Goal: Ask a question: Seek information or help from site administrators or community

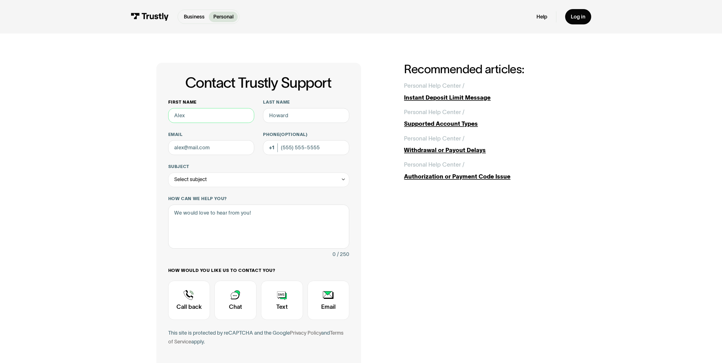
click at [197, 117] on input "First name" at bounding box center [211, 115] width 86 height 15
type input "[PERSON_NAME]"
click at [271, 115] on input "Last name" at bounding box center [306, 115] width 86 height 15
type input "Roccuzzo"
click at [206, 147] on input "Email" at bounding box center [211, 147] width 86 height 15
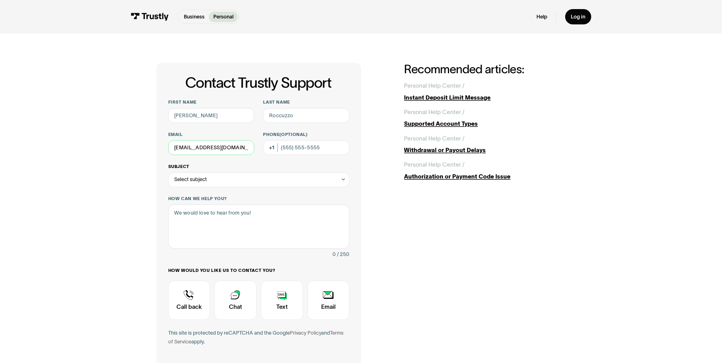
type input "jamesrocc@yahoo.com"
click at [344, 178] on icon "Contact Trustly Support" at bounding box center [343, 179] width 5 height 6
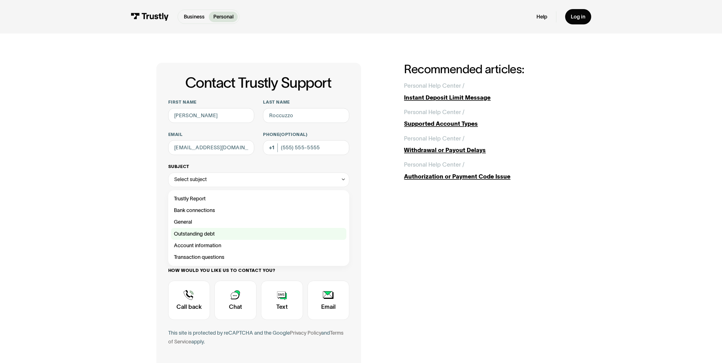
click at [201, 232] on div "Contact Trustly Support" at bounding box center [258, 234] width 175 height 12
type input "**********"
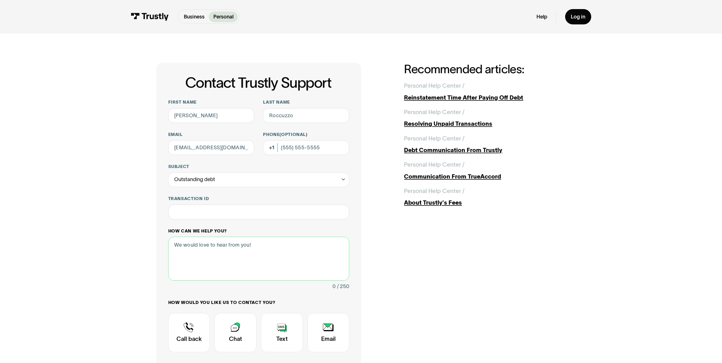
click at [188, 251] on textarea "How can we help you?" at bounding box center [258, 259] width 181 height 44
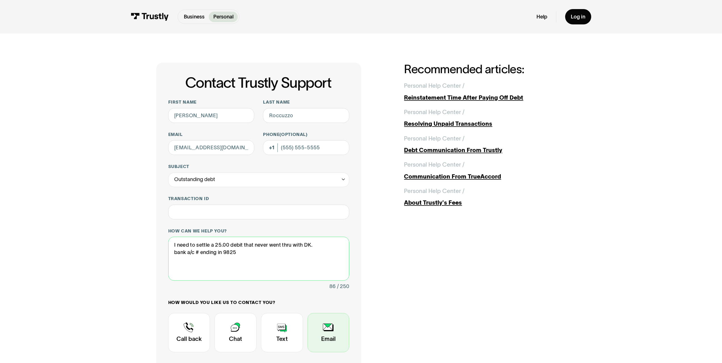
type textarea "I need to settle a 25.00 debit that never went thru with DK. bank a/c # ending …"
click at [330, 327] on div "Contact Trustly Support" at bounding box center [329, 332] width 42 height 39
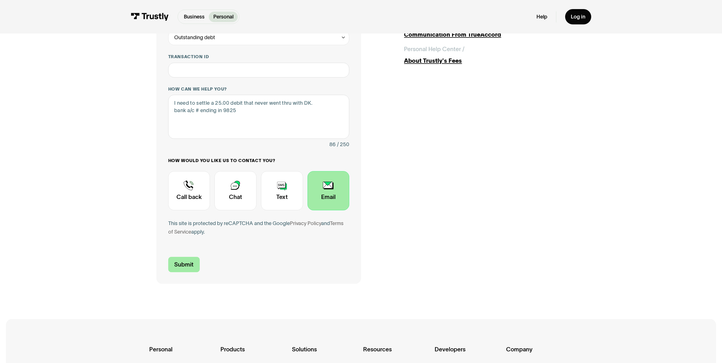
click at [180, 264] on input "Submit" at bounding box center [183, 264] width 31 height 15
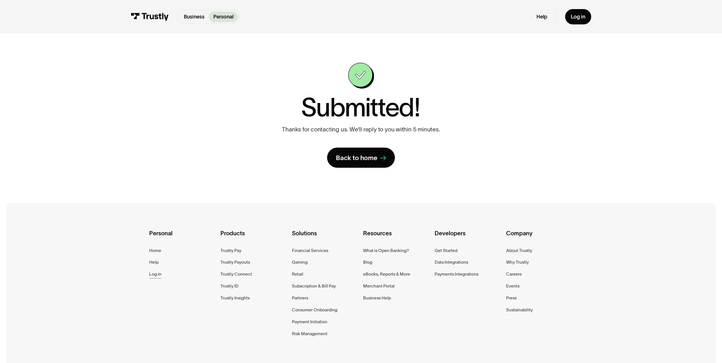
click at [155, 274] on div "Log in" at bounding box center [155, 273] width 12 height 7
click at [578, 13] on link "Log in" at bounding box center [578, 16] width 26 height 15
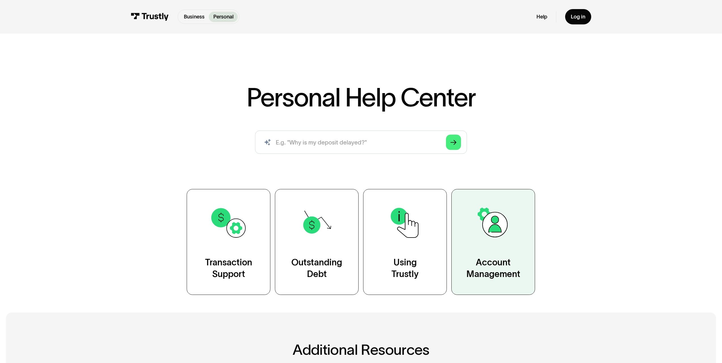
click at [493, 226] on img at bounding box center [493, 223] width 38 height 38
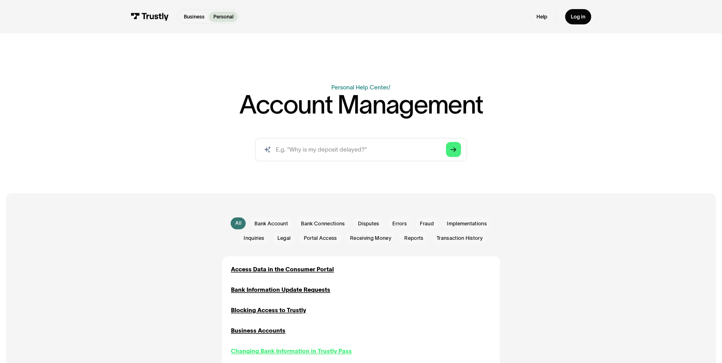
click at [296, 349] on div "Changing Bank Information in Trustly Pass" at bounding box center [291, 351] width 121 height 9
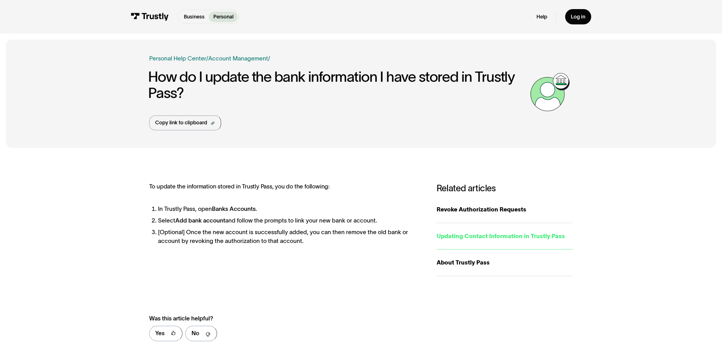
click at [475, 239] on div "Updating Contact Information in Trustly Pass" at bounding box center [505, 236] width 136 height 9
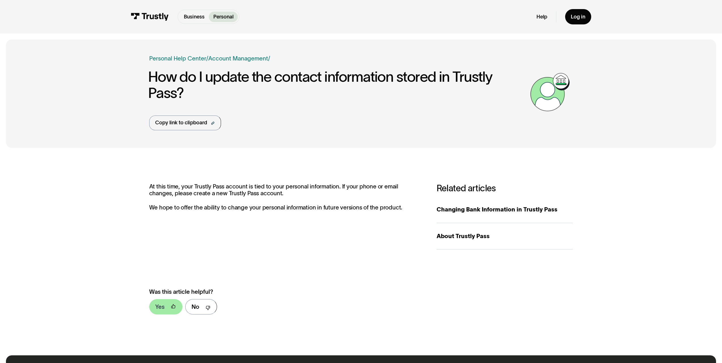
click at [159, 307] on div "Yes" at bounding box center [159, 306] width 9 height 9
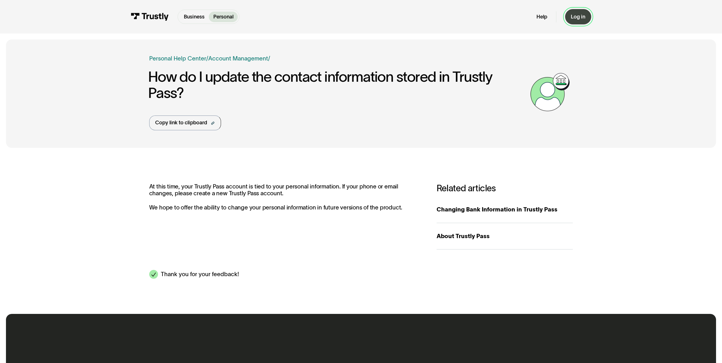
click at [574, 16] on div "Log in" at bounding box center [578, 17] width 14 height 7
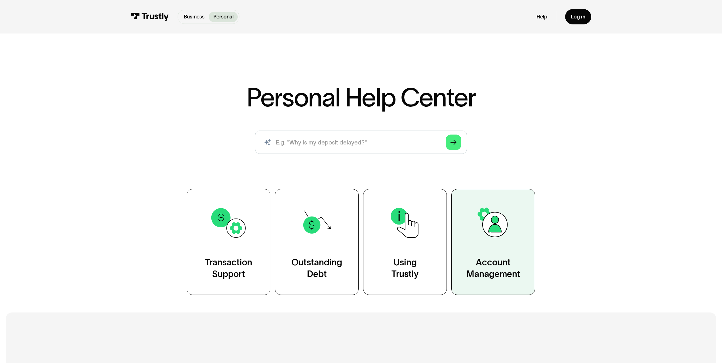
click at [496, 229] on img at bounding box center [493, 223] width 38 height 38
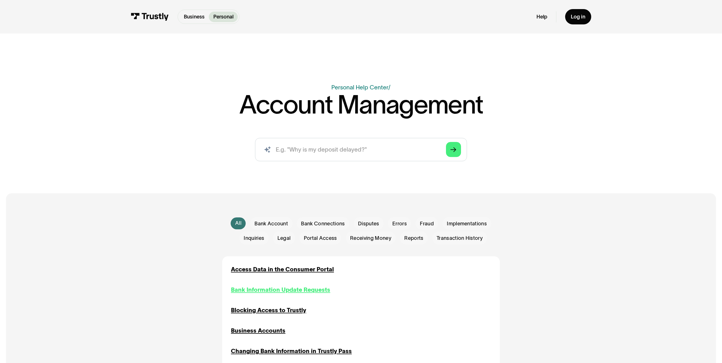
click at [276, 291] on div "Bank Information Update Requests" at bounding box center [280, 289] width 99 height 9
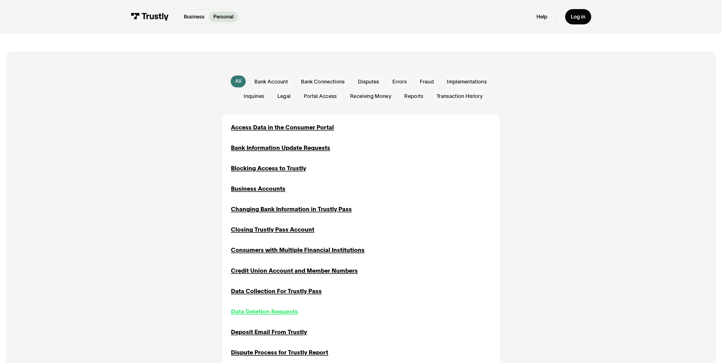
click at [257, 312] on div "Data Deletion Requests" at bounding box center [264, 311] width 67 height 9
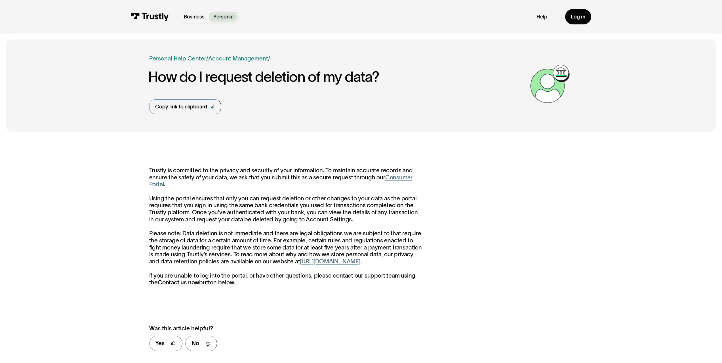
click at [396, 178] on link "Consumer Portal" at bounding box center [281, 181] width 264 height 14
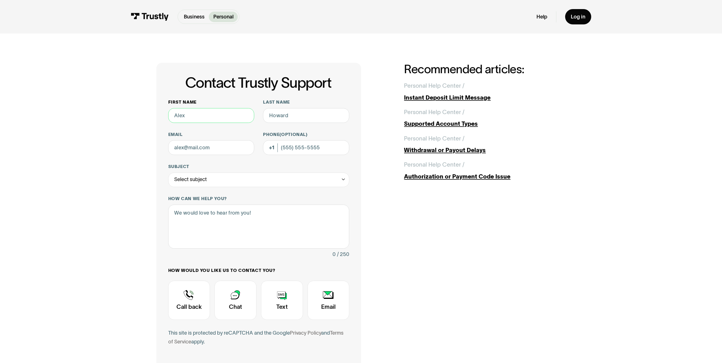
click at [197, 113] on input "First name" at bounding box center [211, 115] width 86 height 15
type input "James"
type input "Roccuzzo"
type input "jamesrocc@yahoo.com"
click at [343, 179] on icon "Contact Trustly Support" at bounding box center [343, 179] width 5 height 6
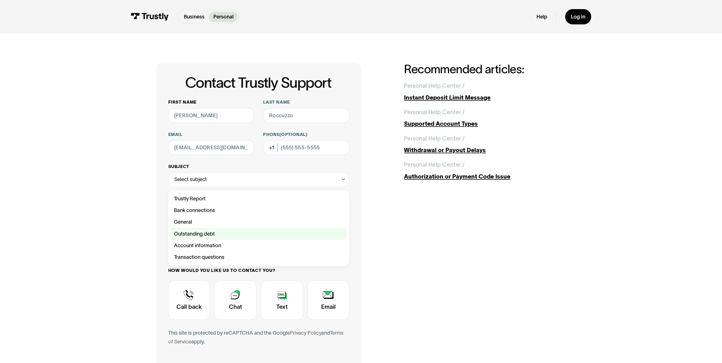
click at [196, 235] on div "Contact Trustly Support" at bounding box center [258, 234] width 175 height 12
type input "**********"
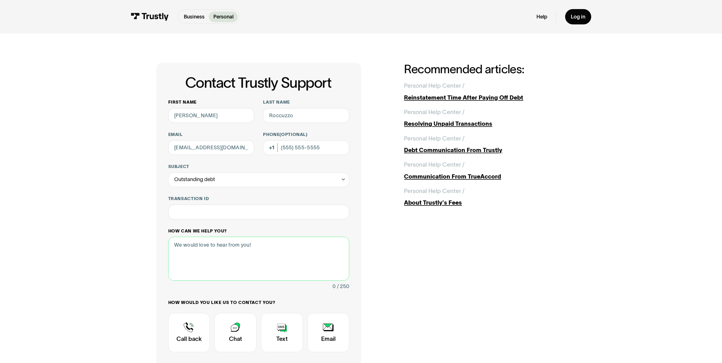
click at [198, 247] on textarea "How can we help you?" at bounding box center [258, 259] width 181 height 44
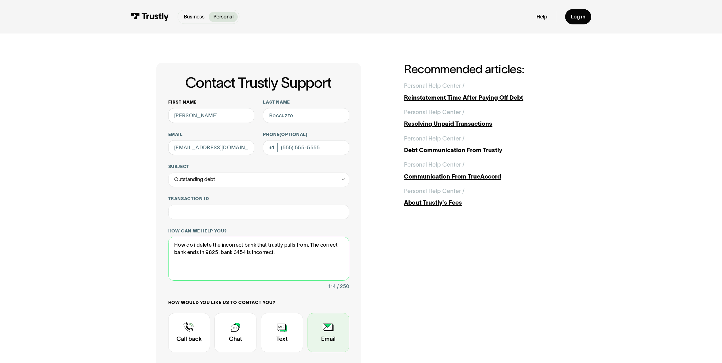
type textarea "How do i delete the incorrect bank that trustly pulls from. The correct bank en…"
click at [330, 329] on div "Contact Trustly Support" at bounding box center [329, 332] width 42 height 39
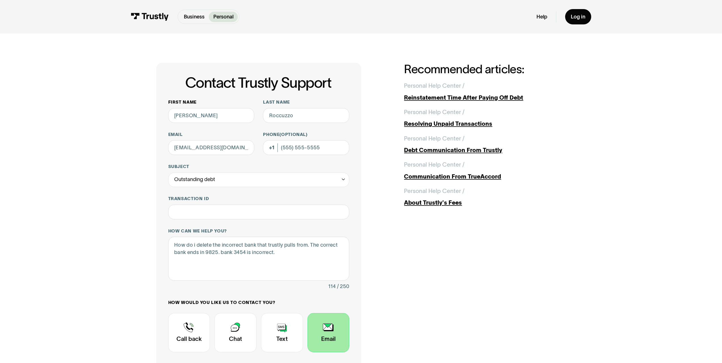
scroll to position [142, 0]
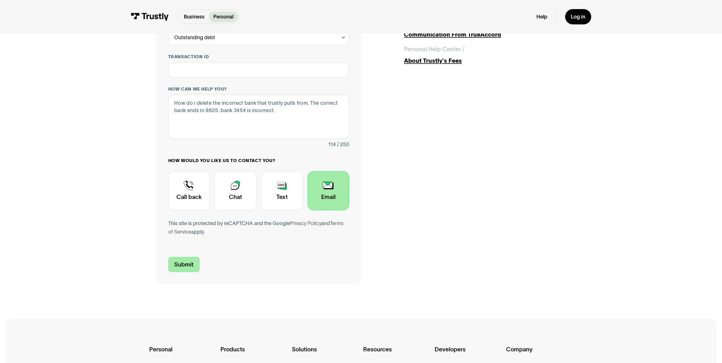
click at [178, 266] on input "Submit" at bounding box center [183, 264] width 31 height 15
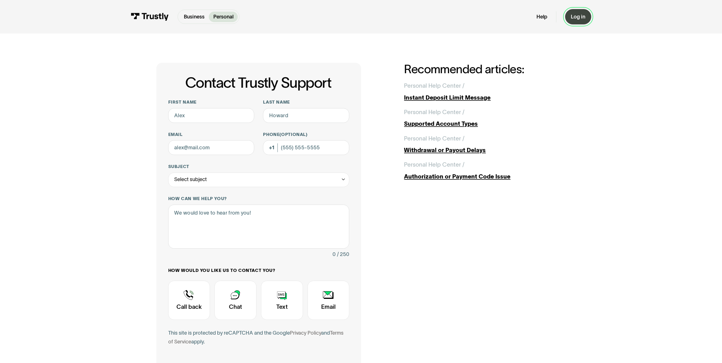
click at [574, 15] on div "Log in" at bounding box center [578, 17] width 14 height 7
click at [193, 116] on input "First name" at bounding box center [211, 115] width 86 height 15
type input "James"
type input "Roccuzzo"
type input "jamesrocc@yahoo.com"
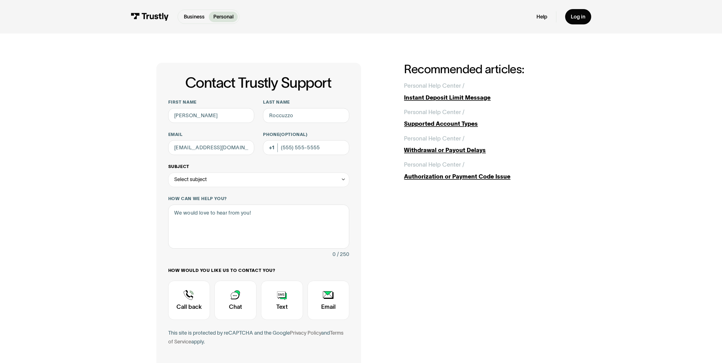
click at [342, 180] on icon "Contact Trustly Support" at bounding box center [343, 179] width 5 height 6
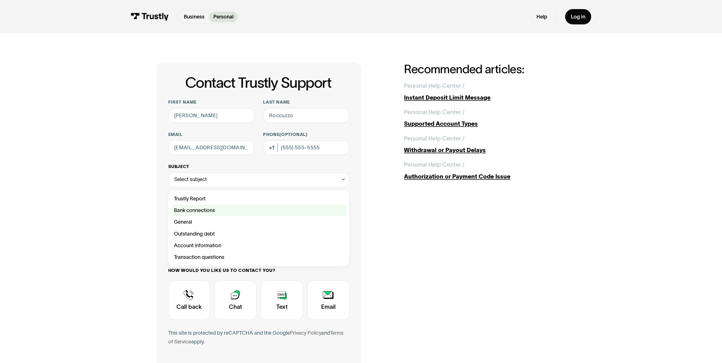
click at [207, 211] on div "Contact Trustly Support" at bounding box center [258, 211] width 175 height 12
type input "**********"
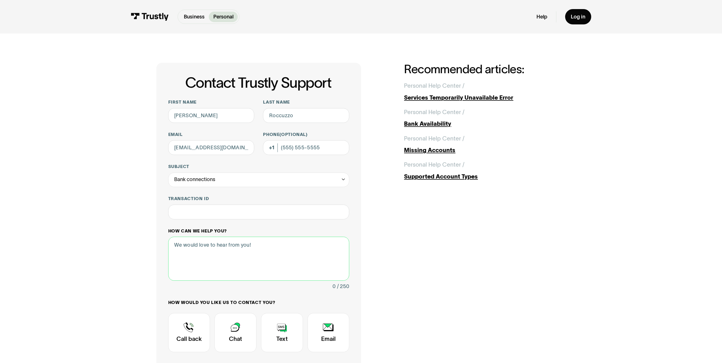
click at [196, 248] on textarea "How can we help you?" at bounding box center [258, 259] width 181 height 44
type textarea "Need help. I need to delete bank ending in 3454."
click at [235, 327] on div "Contact Trustly Support" at bounding box center [235, 332] width 42 height 39
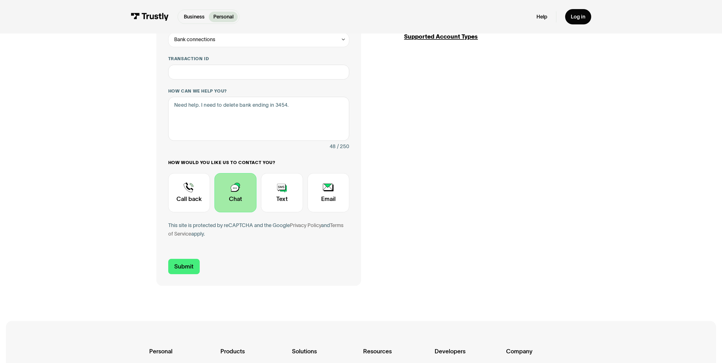
scroll to position [142, 0]
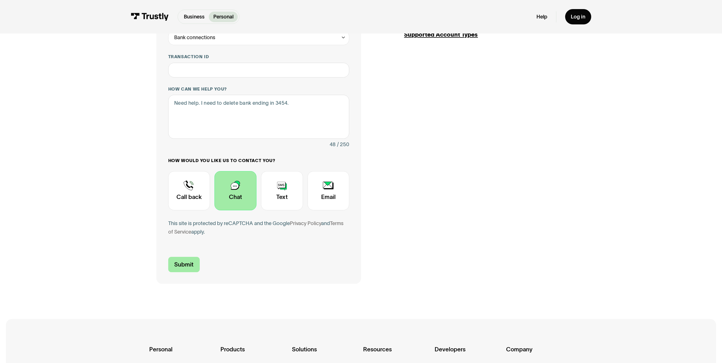
click at [189, 264] on input "Submit" at bounding box center [183, 264] width 31 height 15
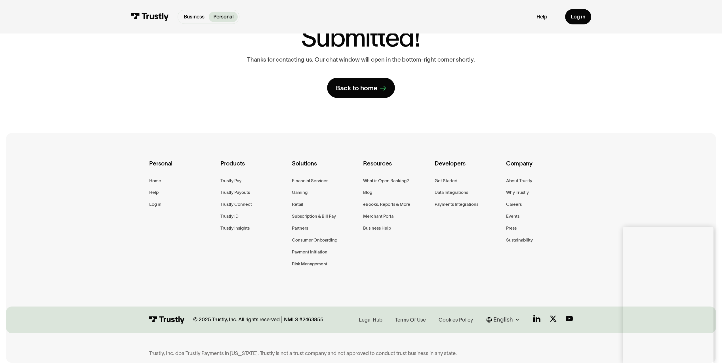
scroll to position [0, 0]
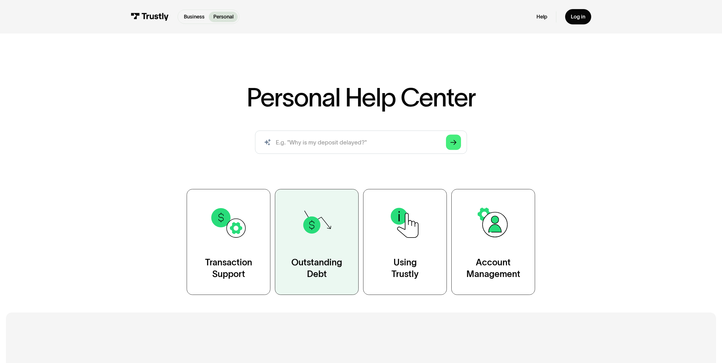
click at [312, 225] on img at bounding box center [317, 223] width 38 height 38
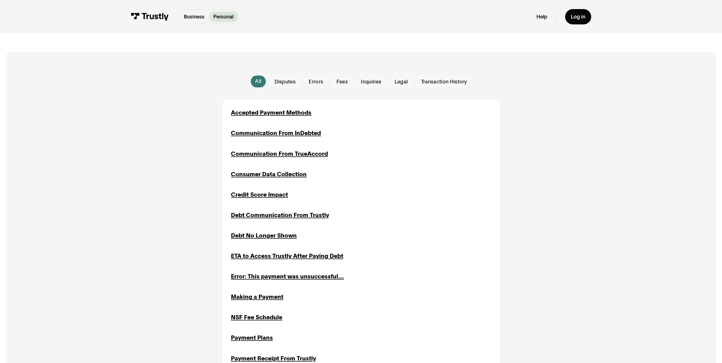
scroll to position [284, 0]
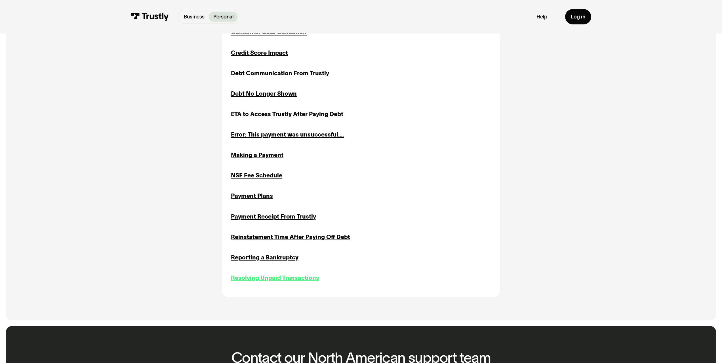
click at [264, 279] on div "Resolving Unpaid Transactions" at bounding box center [275, 278] width 88 height 9
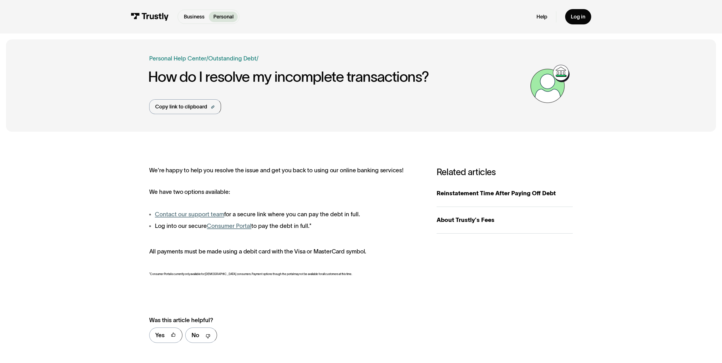
click at [227, 226] on link "Consumer Portal" at bounding box center [229, 225] width 45 height 7
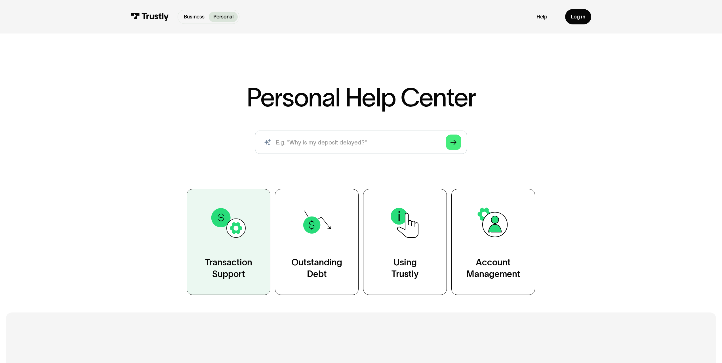
click at [232, 260] on div "Transaction Support" at bounding box center [228, 267] width 47 height 23
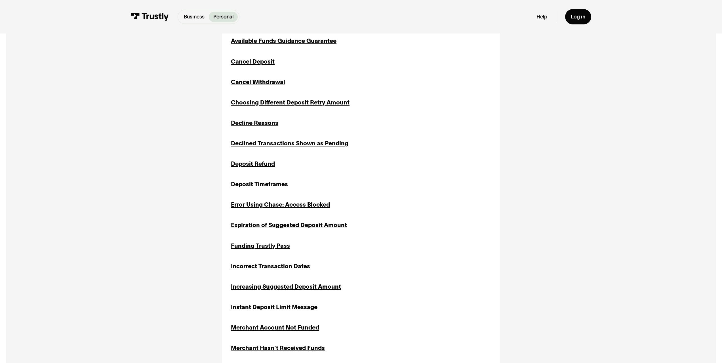
scroll to position [142, 0]
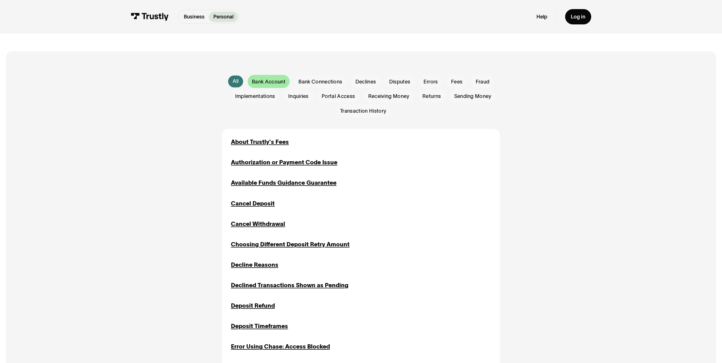
click at [266, 81] on span "Bank Account" at bounding box center [268, 81] width 33 height 7
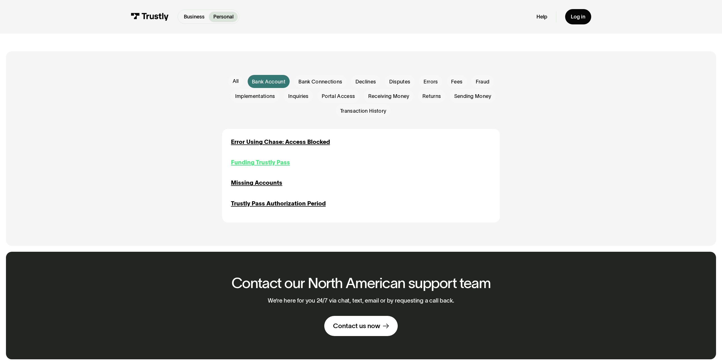
click at [254, 163] on div "Funding Trustly Pass" at bounding box center [260, 162] width 59 height 9
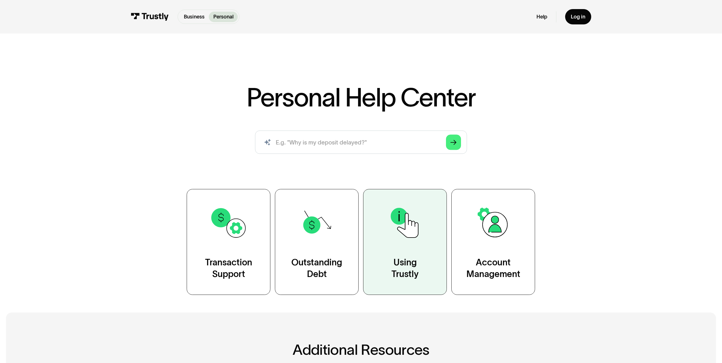
click at [406, 235] on img at bounding box center [405, 223] width 38 height 38
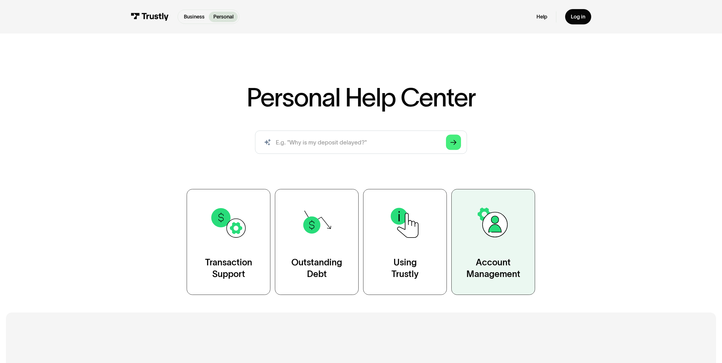
click at [504, 220] on img at bounding box center [493, 223] width 38 height 38
click at [500, 225] on img at bounding box center [493, 223] width 38 height 38
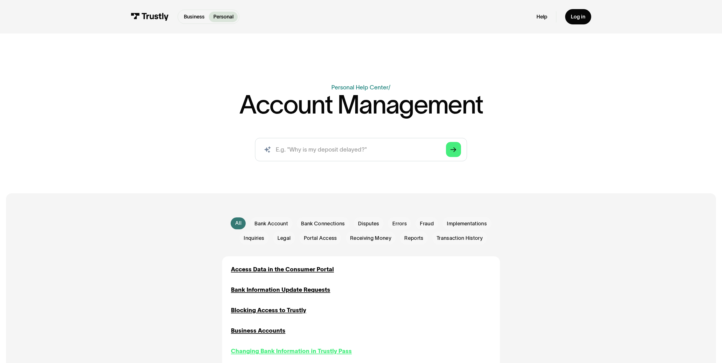
click at [286, 352] on div "Changing Bank Information in Trustly Pass" at bounding box center [291, 351] width 121 height 9
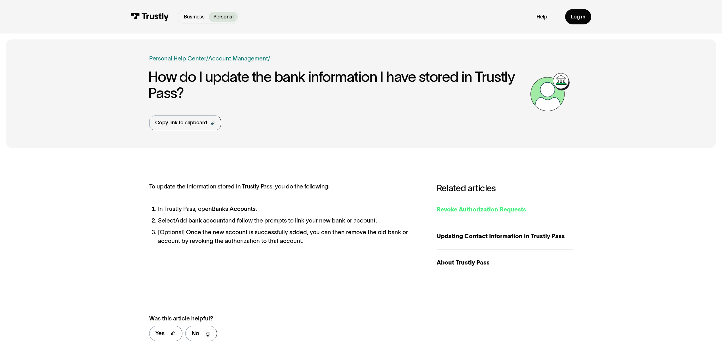
click at [465, 210] on div "Revoke Authorization Requests" at bounding box center [505, 209] width 136 height 9
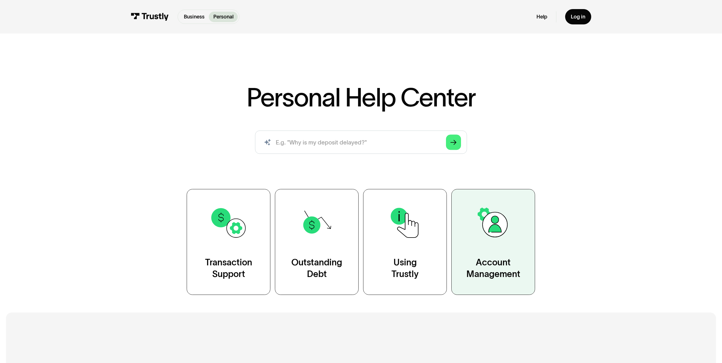
click at [500, 222] on img at bounding box center [493, 223] width 38 height 38
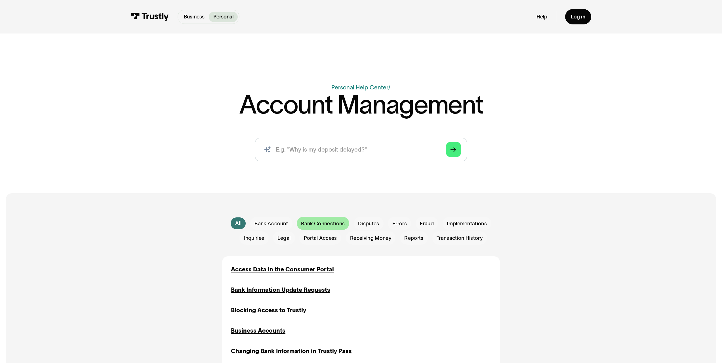
click at [327, 223] on span "Bank Connections" at bounding box center [323, 223] width 44 height 7
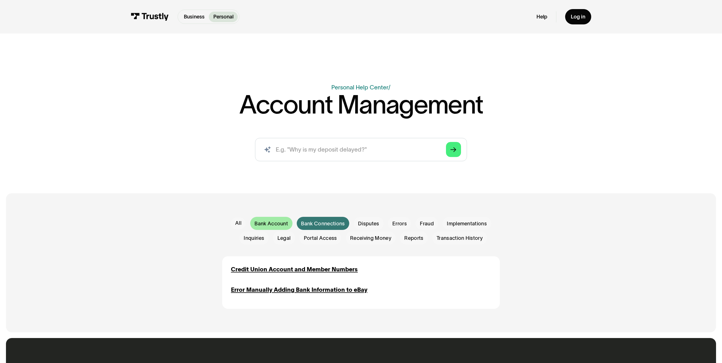
click at [273, 222] on span "Bank Account" at bounding box center [270, 223] width 33 height 7
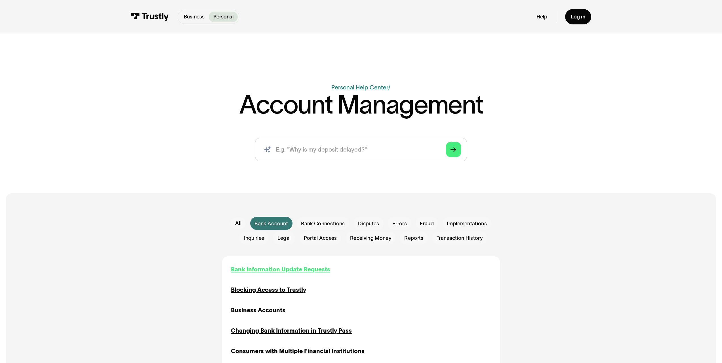
click at [266, 270] on div "Bank Information Update Requests" at bounding box center [280, 269] width 99 height 9
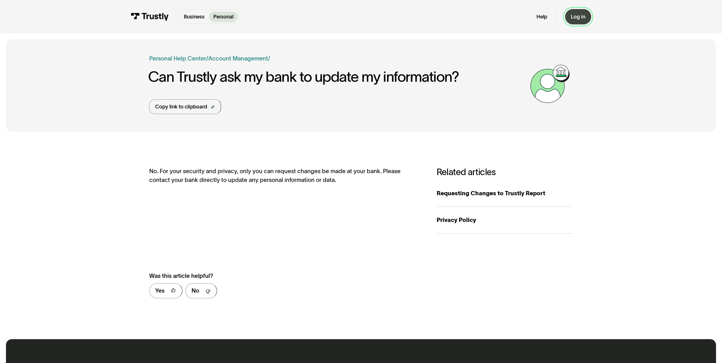
click at [584, 14] on div "Log in" at bounding box center [578, 17] width 14 height 7
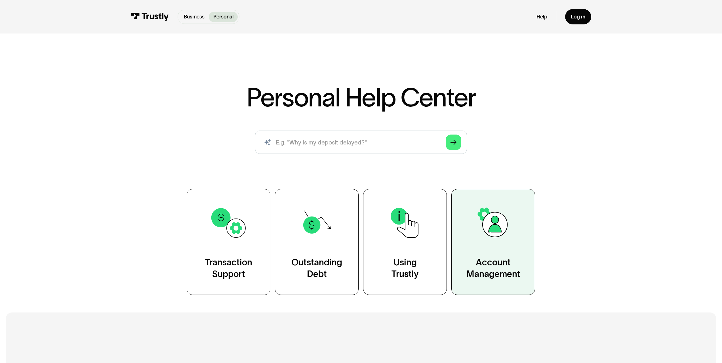
click at [499, 231] on img at bounding box center [493, 223] width 38 height 38
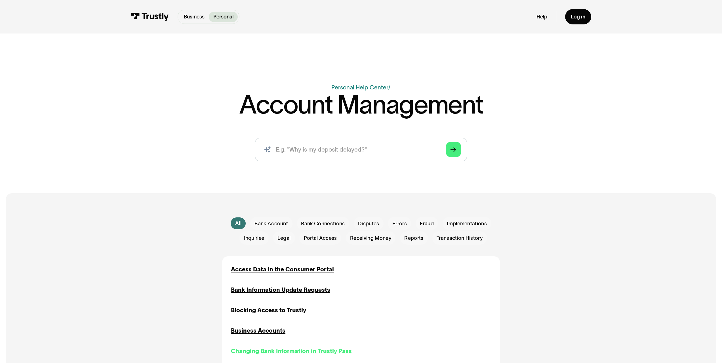
click at [289, 351] on div "Changing Bank Information in Trustly Pass" at bounding box center [291, 351] width 121 height 9
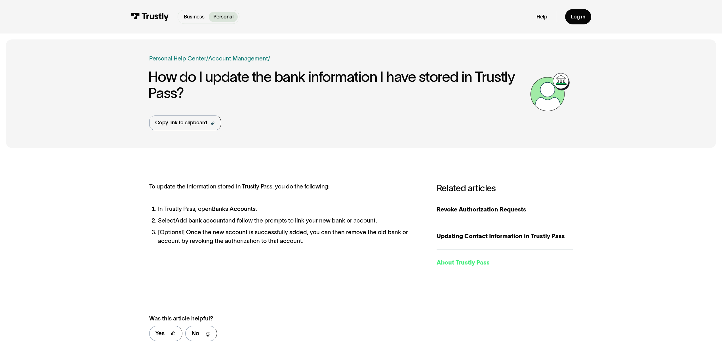
click at [462, 262] on div "About Trustly Pass" at bounding box center [505, 262] width 136 height 9
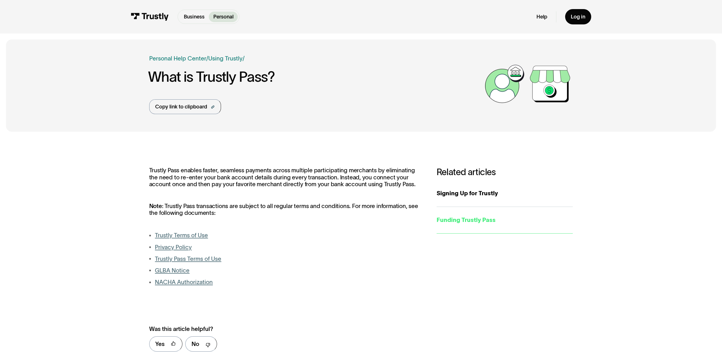
click at [458, 220] on div "Funding Trustly Pass" at bounding box center [505, 220] width 136 height 9
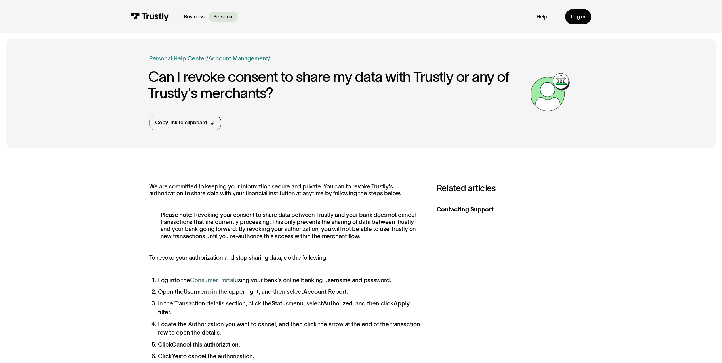
click at [213, 280] on link "Consumer Portal" at bounding box center [212, 280] width 45 height 7
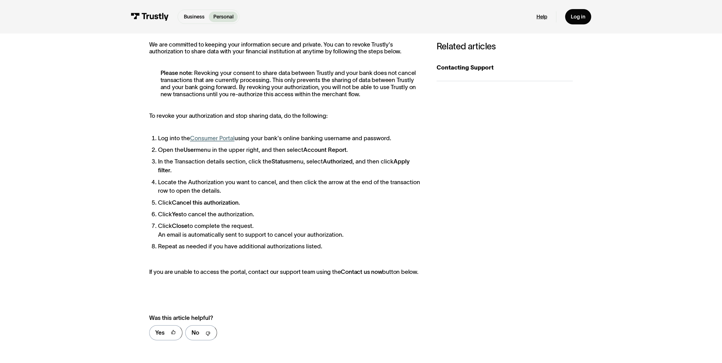
click at [543, 14] on link "Help" at bounding box center [542, 17] width 11 height 7
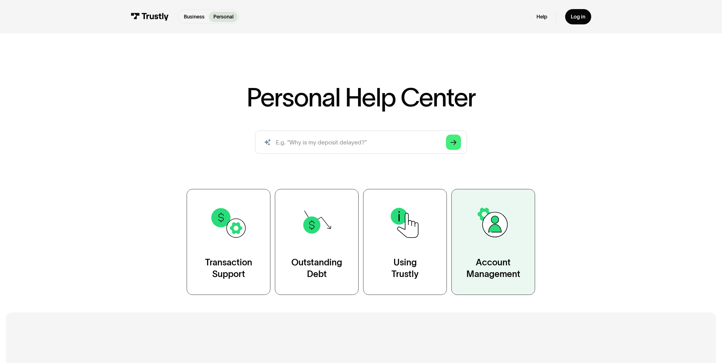
click at [496, 224] on img at bounding box center [493, 223] width 38 height 38
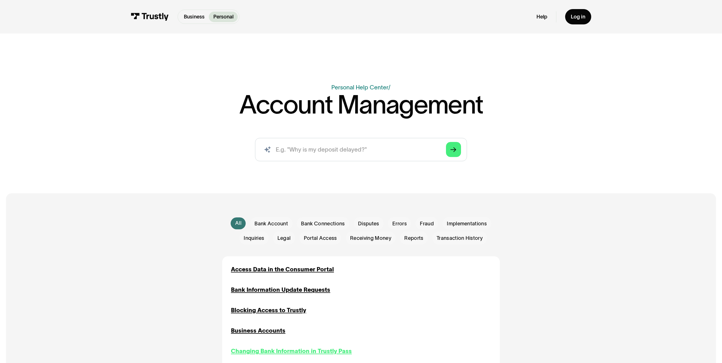
click at [293, 354] on div "Changing Bank Information in Trustly Pass" at bounding box center [291, 351] width 121 height 9
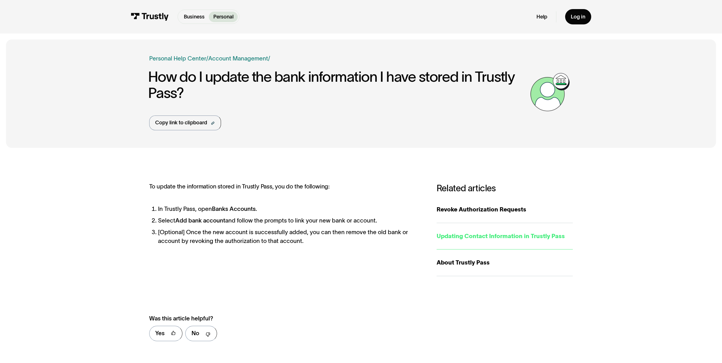
click at [481, 235] on div "Updating Contact Information in Trustly Pass" at bounding box center [505, 236] width 136 height 9
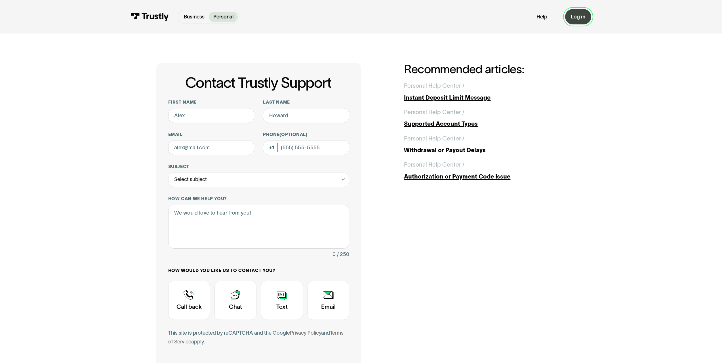
click at [579, 15] on div "Log in" at bounding box center [578, 17] width 14 height 7
